Goal: Task Accomplishment & Management: Manage account settings

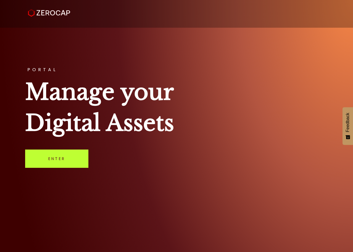
click at [51, 160] on link "Enter" at bounding box center [56, 158] width 63 height 18
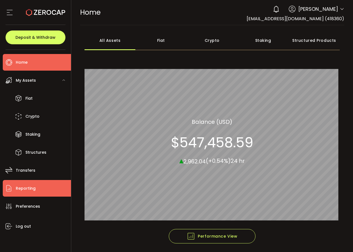
click at [27, 189] on span "Reporting" at bounding box center [26, 188] width 20 height 8
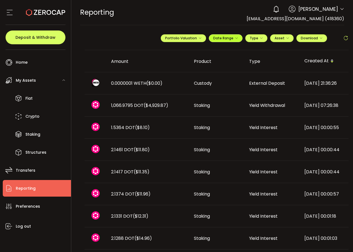
click at [235, 38] on icon "button" at bounding box center [236, 38] width 3 height 3
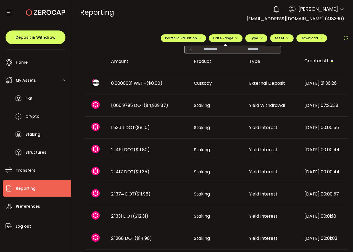
click at [316, 10] on span "[PERSON_NAME]" at bounding box center [319, 8] width 40 height 7
click at [340, 10] on icon at bounding box center [342, 9] width 4 height 4
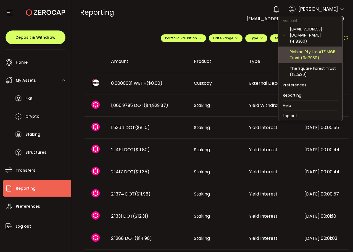
click at [306, 50] on div "Richjac Pty Ltd ATF MGB Trust (9c7959)" at bounding box center [314, 55] width 48 height 12
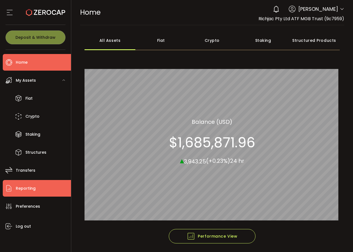
click at [25, 189] on span "Reporting" at bounding box center [26, 188] width 20 height 8
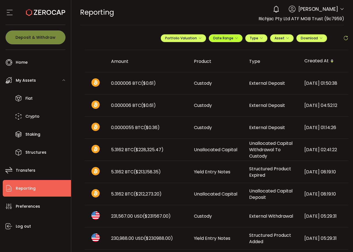
click at [223, 40] on span "Date Range" at bounding box center [226, 38] width 25 height 5
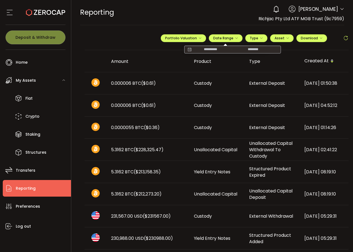
click at [213, 49] on input at bounding box center [210, 50] width 35 height 6
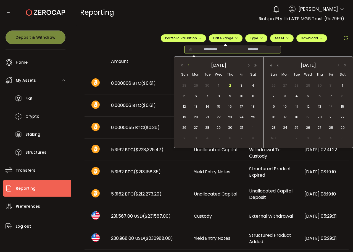
click at [190, 64] on button "button" at bounding box center [189, 65] width 7 height 4
click at [198, 84] on span "1" at bounding box center [196, 85] width 7 height 7
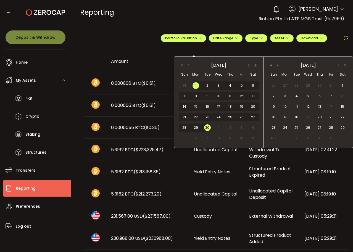
click at [210, 126] on span "30" at bounding box center [207, 127] width 7 height 7
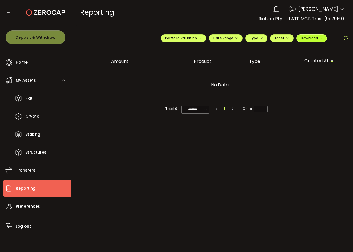
click at [319, 37] on span "Download" at bounding box center [312, 38] width 22 height 5
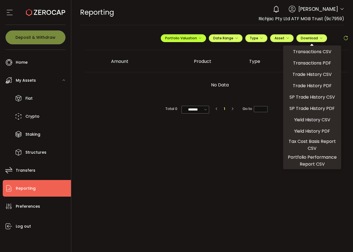
click at [181, 38] on span "Portfolio Valuation" at bounding box center [183, 38] width 37 height 5
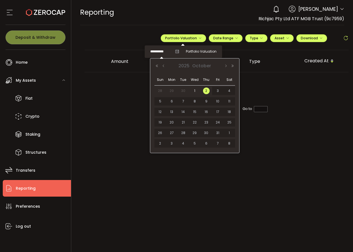
click at [163, 50] on input "**********" at bounding box center [161, 51] width 22 height 7
click at [183, 89] on span "30" at bounding box center [183, 90] width 7 height 7
type input "**********"
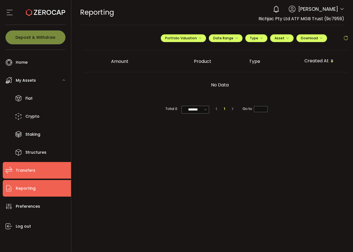
click at [18, 173] on span "Transfers" at bounding box center [26, 170] width 20 height 8
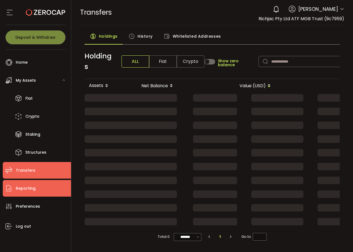
click at [21, 187] on span "Reporting" at bounding box center [26, 188] width 20 height 8
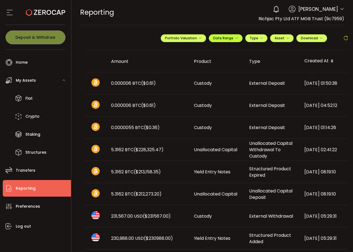
click at [235, 38] on icon "button" at bounding box center [236, 38] width 3 height 3
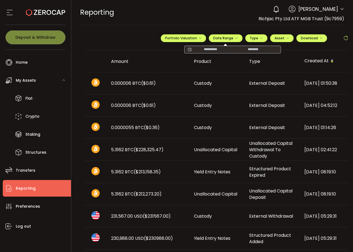
click at [211, 52] on input at bounding box center [210, 50] width 35 height 6
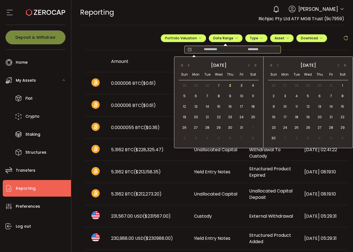
click at [190, 66] on button "button" at bounding box center [189, 65] width 7 height 4
click at [198, 85] on span "1" at bounding box center [196, 85] width 7 height 7
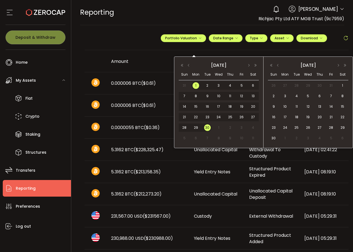
click at [209, 125] on span "30" at bounding box center [207, 127] width 7 height 7
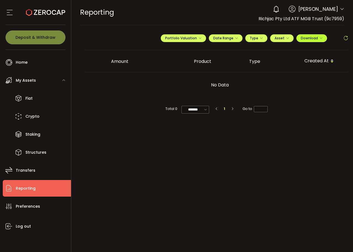
click at [319, 37] on span "Download" at bounding box center [312, 38] width 22 height 5
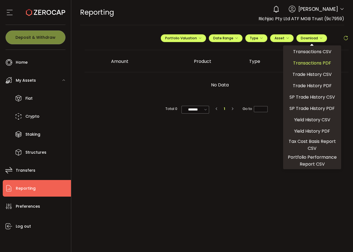
click at [313, 61] on span "Transactions PDF" at bounding box center [312, 62] width 38 height 7
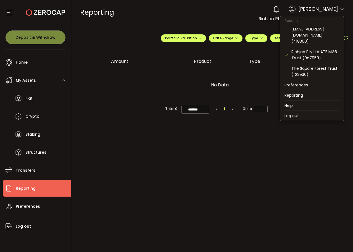
click at [341, 9] on icon at bounding box center [342, 9] width 4 height 4
click at [317, 65] on div "The Square Forest Trust (f22e30)" at bounding box center [316, 71] width 48 height 12
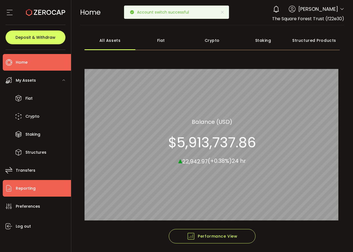
click at [29, 184] on span "Reporting" at bounding box center [26, 188] width 20 height 8
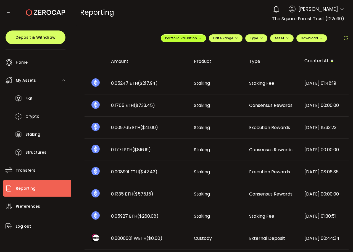
click at [196, 40] on span "Portfolio Valuation" at bounding box center [183, 38] width 37 height 5
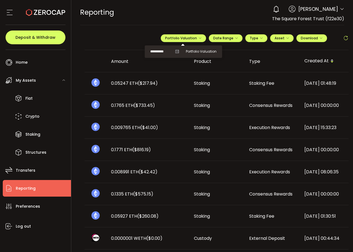
click at [160, 53] on input "**********" at bounding box center [161, 51] width 22 height 7
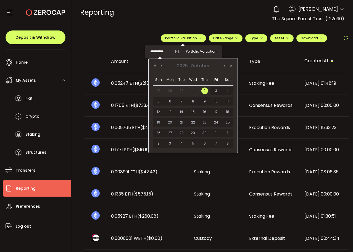
click at [179, 91] on span "30" at bounding box center [181, 90] width 7 height 7
type input "**********"
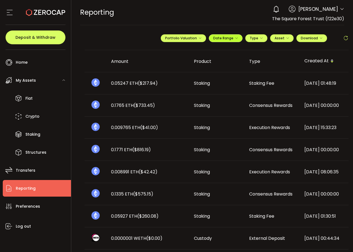
click at [222, 39] on span "Date Range" at bounding box center [226, 38] width 25 height 5
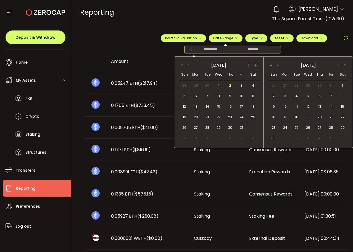
click at [210, 51] on input at bounding box center [210, 50] width 35 height 6
click at [189, 64] on button "button" at bounding box center [189, 65] width 7 height 4
click at [196, 86] on span "1" at bounding box center [196, 85] width 7 height 7
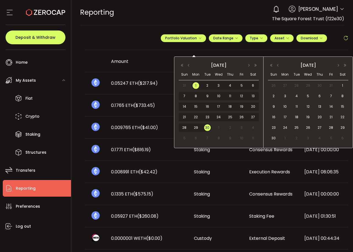
click at [208, 126] on span "30" at bounding box center [207, 127] width 7 height 7
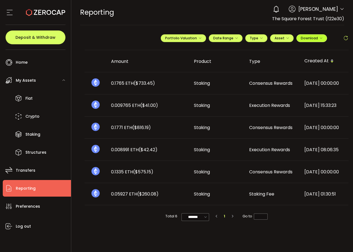
click at [316, 39] on span "Download" at bounding box center [312, 38] width 22 height 5
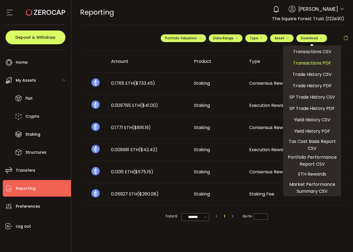
click at [313, 63] on span "Transactions PDF" at bounding box center [312, 62] width 38 height 7
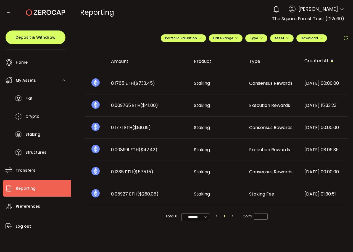
click at [312, 10] on span "[PERSON_NAME]" at bounding box center [319, 8] width 40 height 7
click at [331, 10] on span "[PERSON_NAME]" at bounding box center [319, 8] width 40 height 7
click at [342, 10] on icon at bounding box center [342, 9] width 4 height 4
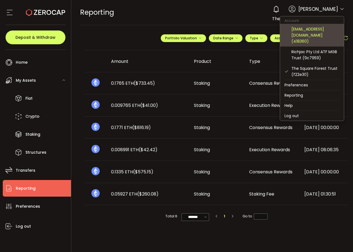
click at [315, 32] on div "[EMAIL_ADDRESS][DOMAIN_NAME] (418360)" at bounding box center [316, 35] width 48 height 18
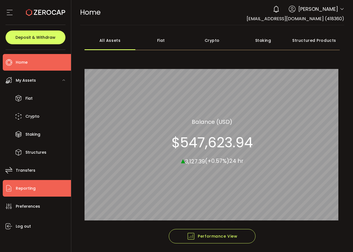
click at [25, 186] on span "Reporting" at bounding box center [26, 188] width 20 height 8
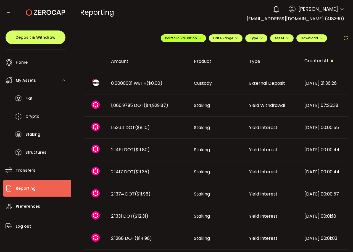
click at [183, 40] on span "Portfolio Valuation" at bounding box center [183, 38] width 37 height 5
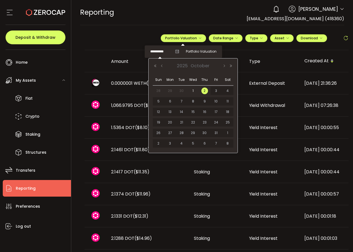
click at [159, 52] on input "**********" at bounding box center [161, 51] width 22 height 7
click at [181, 91] on span "30" at bounding box center [181, 90] width 7 height 7
type input "**********"
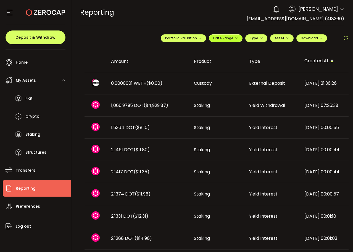
click at [221, 38] on span "Date Range" at bounding box center [226, 38] width 25 height 5
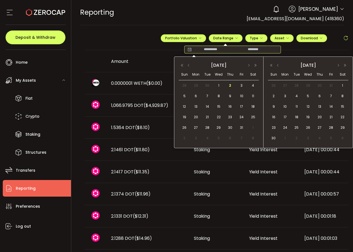
click at [211, 49] on input at bounding box center [210, 50] width 35 height 6
click at [187, 65] on button "button" at bounding box center [189, 65] width 7 height 4
click at [198, 85] on span "1" at bounding box center [196, 85] width 7 height 7
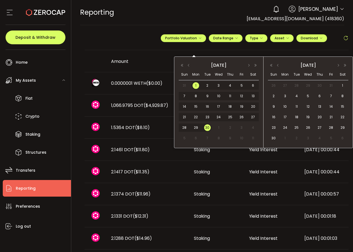
click at [209, 127] on span "30" at bounding box center [207, 127] width 7 height 7
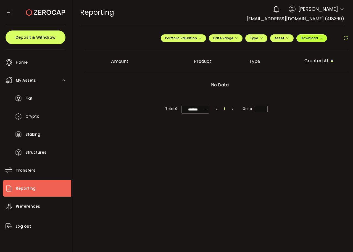
click at [312, 41] on button "Download" at bounding box center [312, 38] width 31 height 8
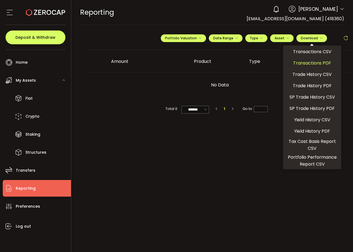
click at [313, 64] on span "Transactions PDF" at bounding box center [312, 62] width 38 height 7
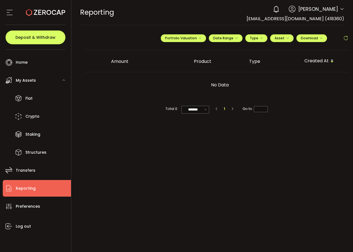
click at [328, 9] on span "[PERSON_NAME]" at bounding box center [319, 8] width 40 height 7
click at [340, 9] on icon at bounding box center [342, 9] width 4 height 4
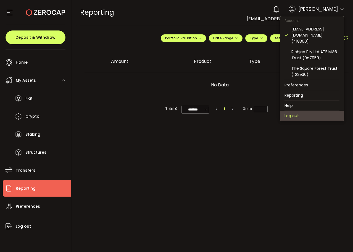
click at [302, 111] on li "Log out" at bounding box center [312, 116] width 64 height 10
